Goal: Find specific page/section: Find specific page/section

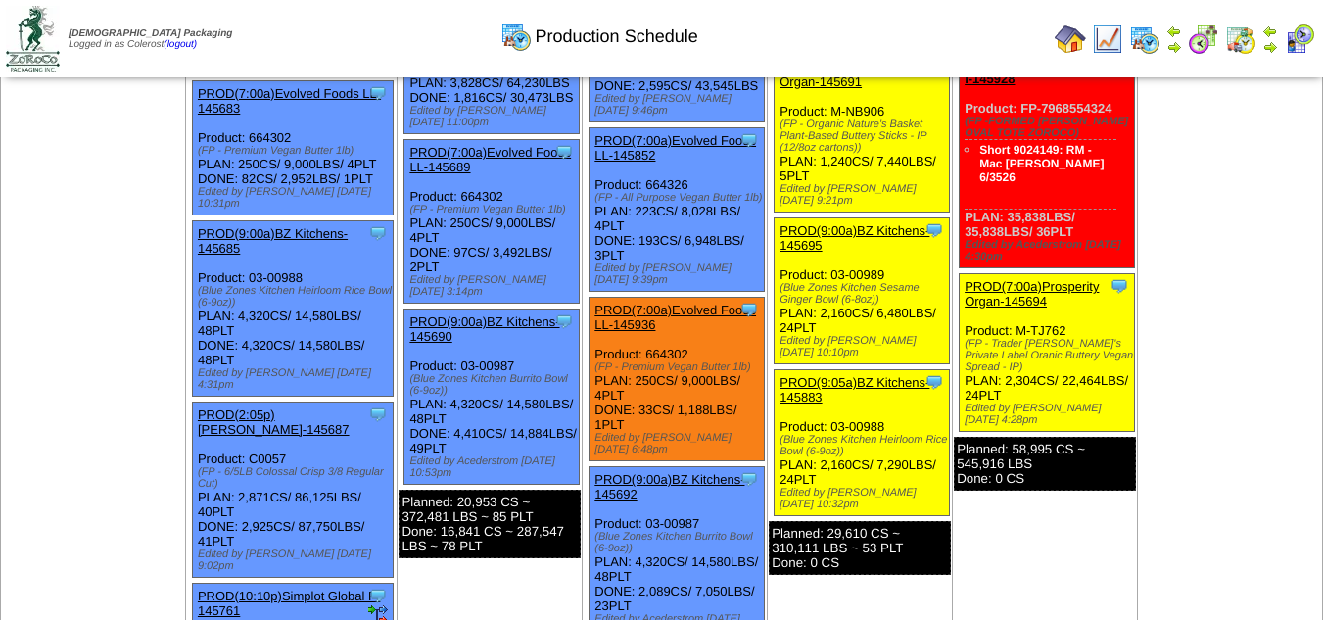
scroll to position [489, 0]
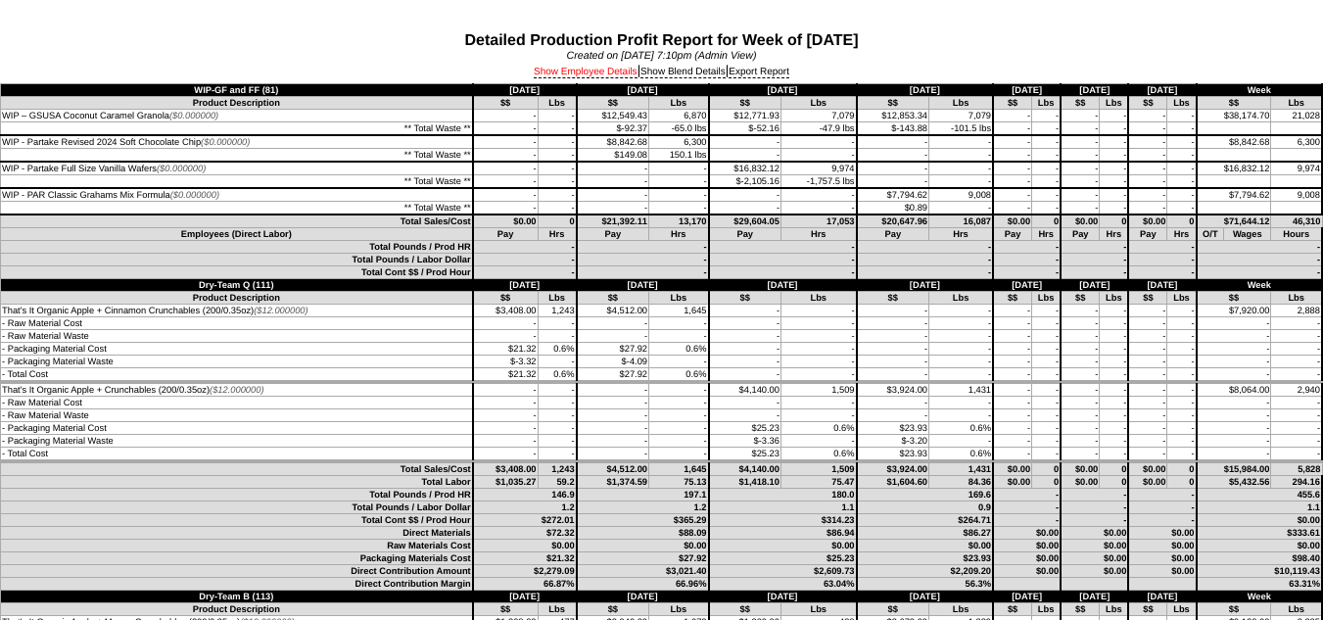
click at [588, 75] on link "Show Employee Details" at bounding box center [586, 73] width 104 height 12
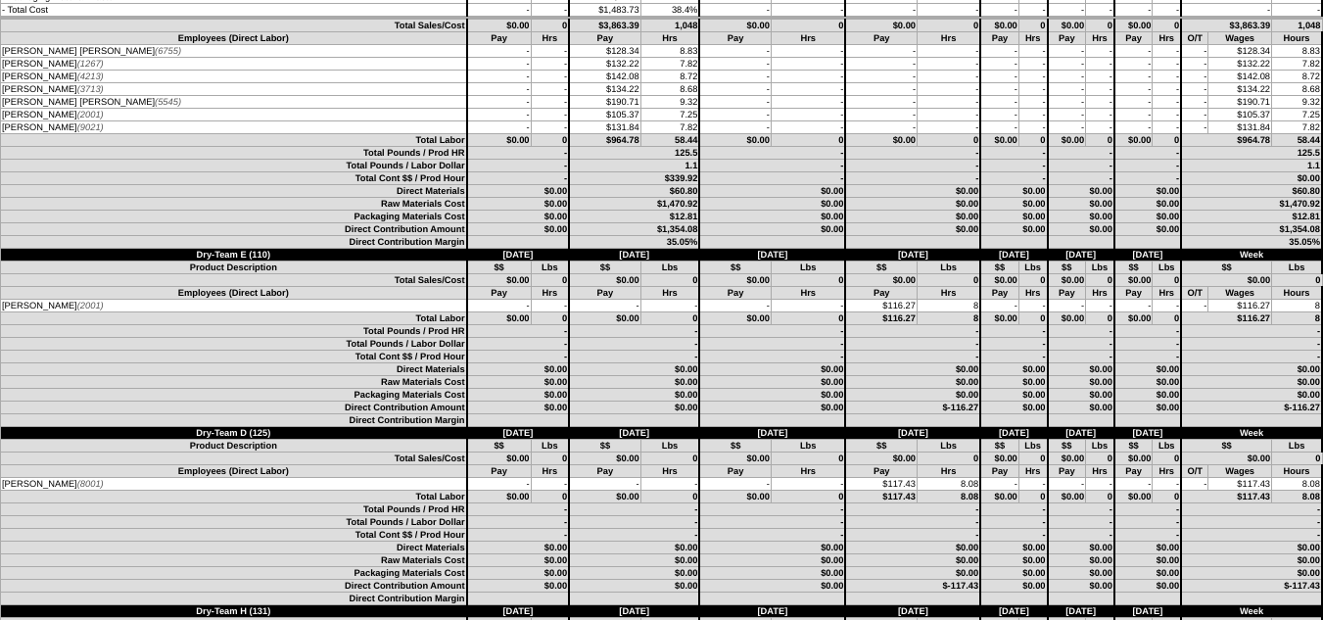
scroll to position [3524, 0]
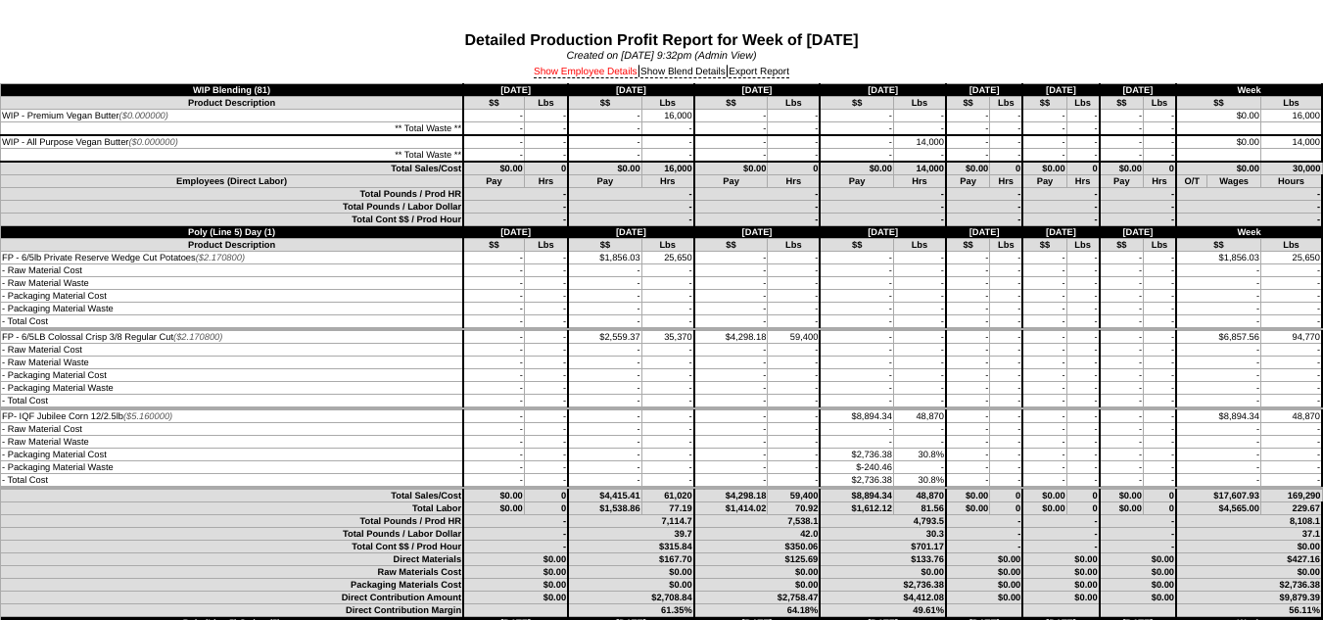
click at [606, 70] on link "Show Employee Details" at bounding box center [586, 73] width 104 height 12
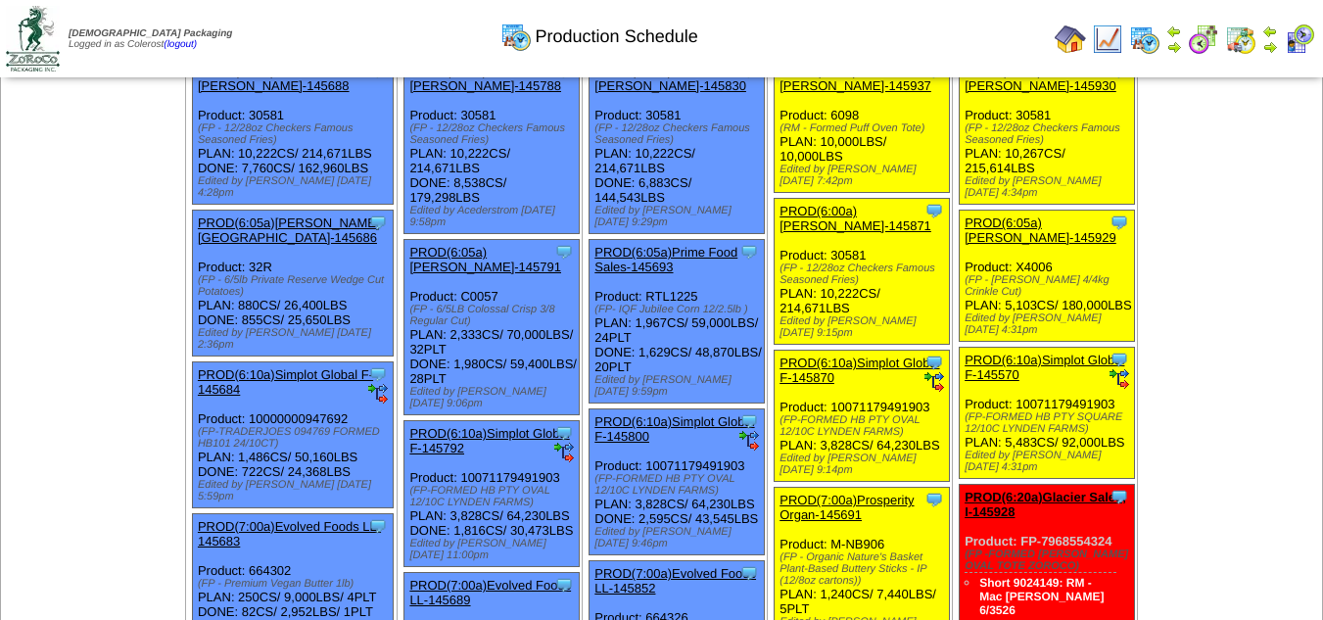
scroll to position [98, 0]
